Goal: Task Accomplishment & Management: Manage account settings

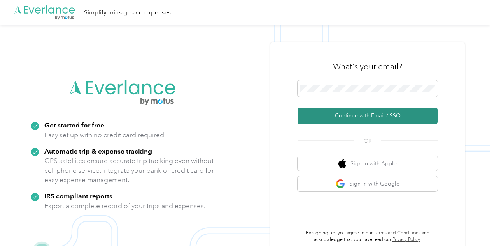
click at [375, 116] on button "Continue with Email / SSO" at bounding box center [368, 115] width 140 height 16
